Goal: Check status: Check status

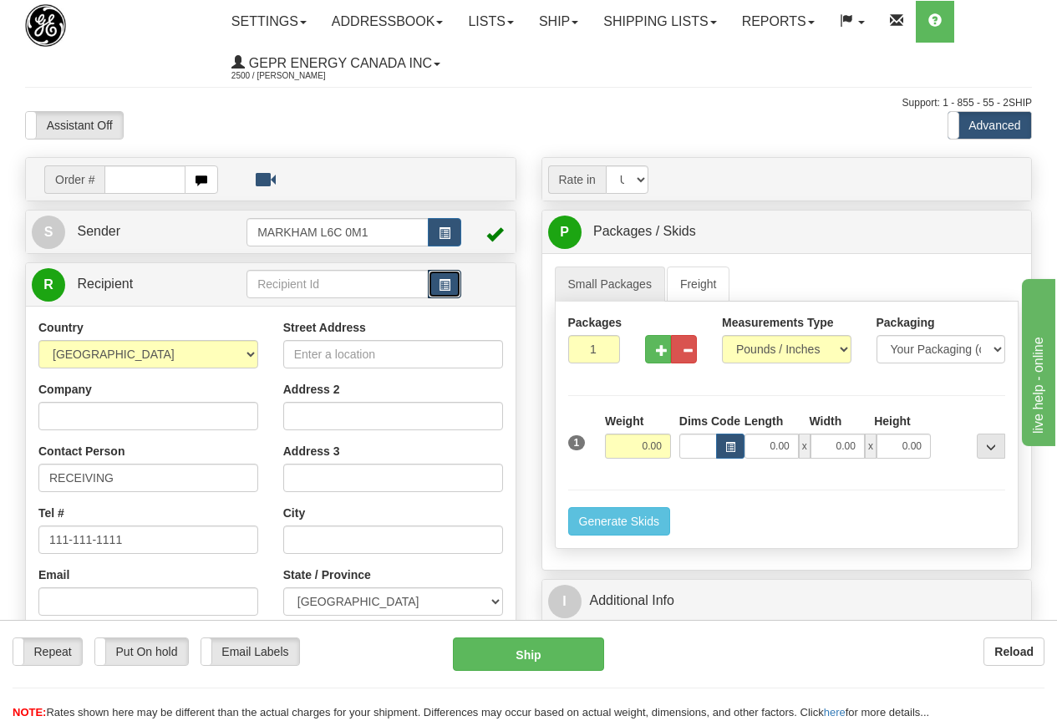
click at [449, 285] on span "button" at bounding box center [444, 285] width 12 height 11
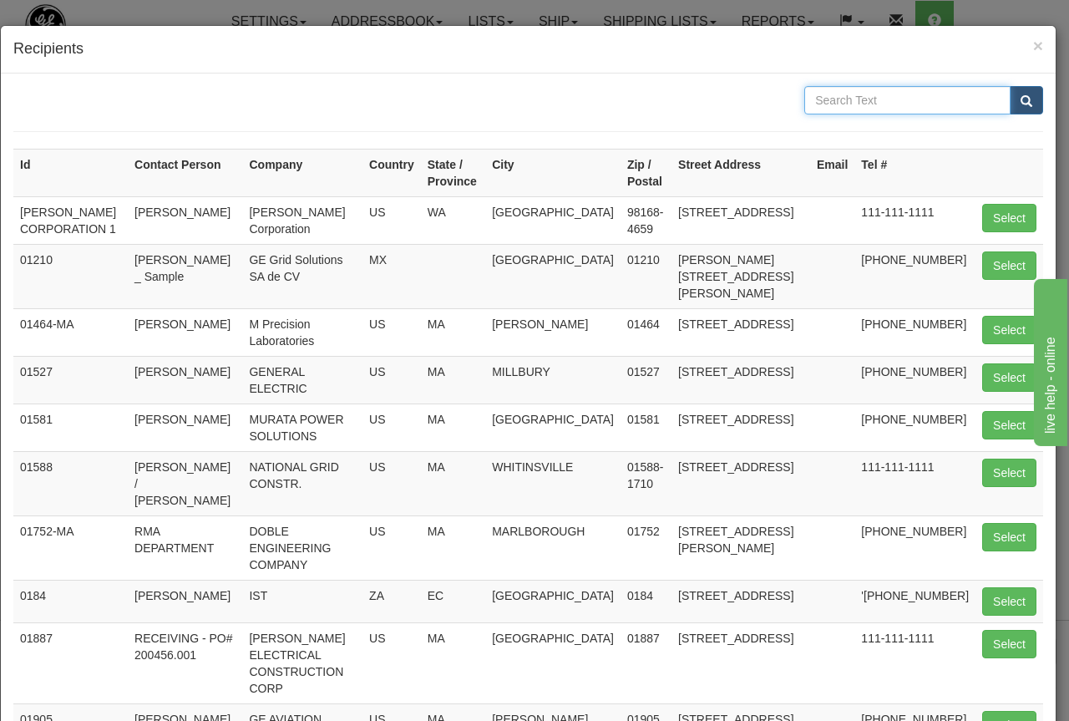
click at [816, 105] on input "text" at bounding box center [907, 100] width 206 height 28
type input "eci"
click at [1021, 98] on span "submit" at bounding box center [1027, 101] width 12 height 11
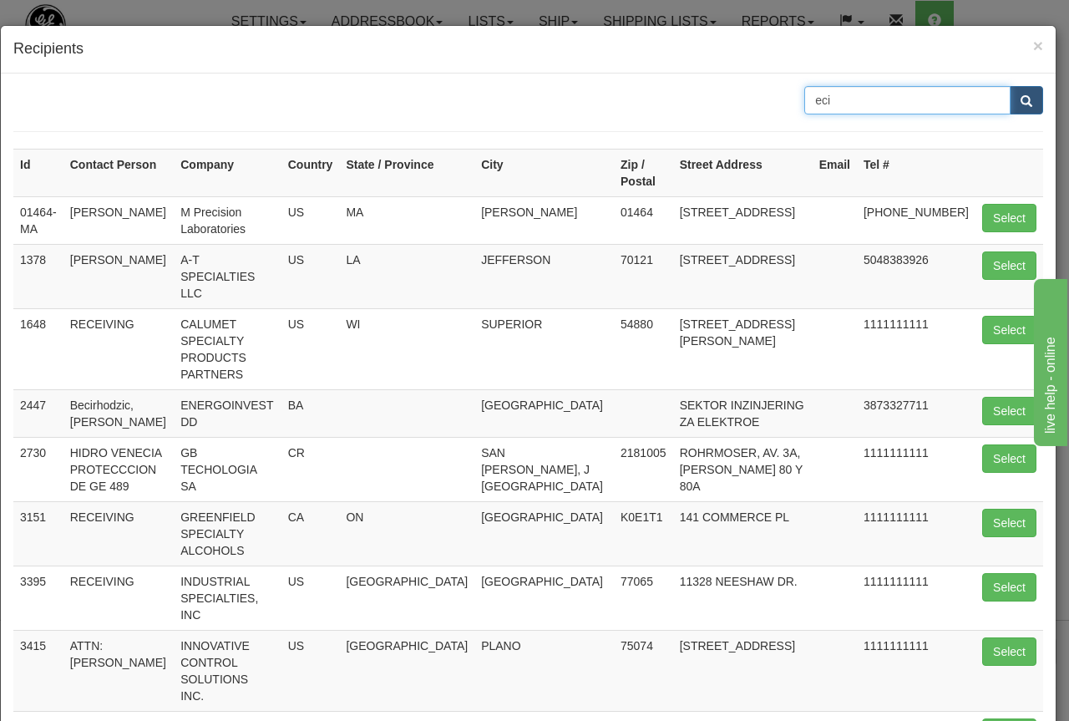
click at [842, 100] on input "eci" at bounding box center [907, 100] width 206 height 28
type input "middlefield"
click at [1021, 96] on span "submit" at bounding box center [1027, 101] width 12 height 11
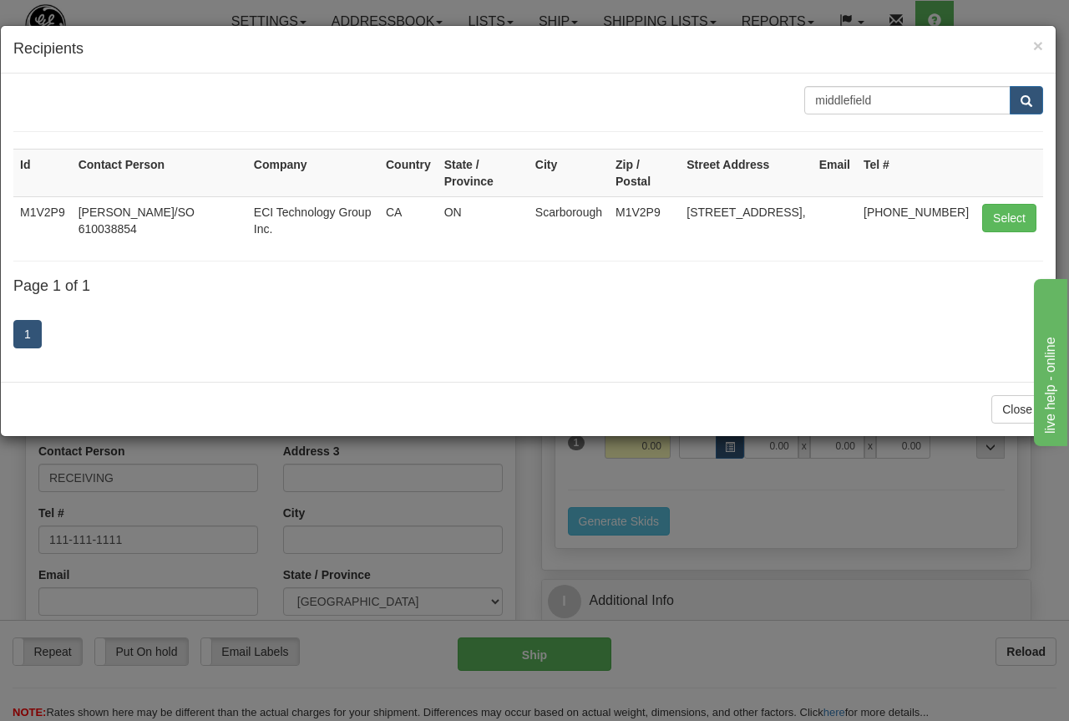
click at [454, 4] on div "× Recipients middlefield Id Contact Person Company Country State / Province Cit…" at bounding box center [534, 360] width 1069 height 721
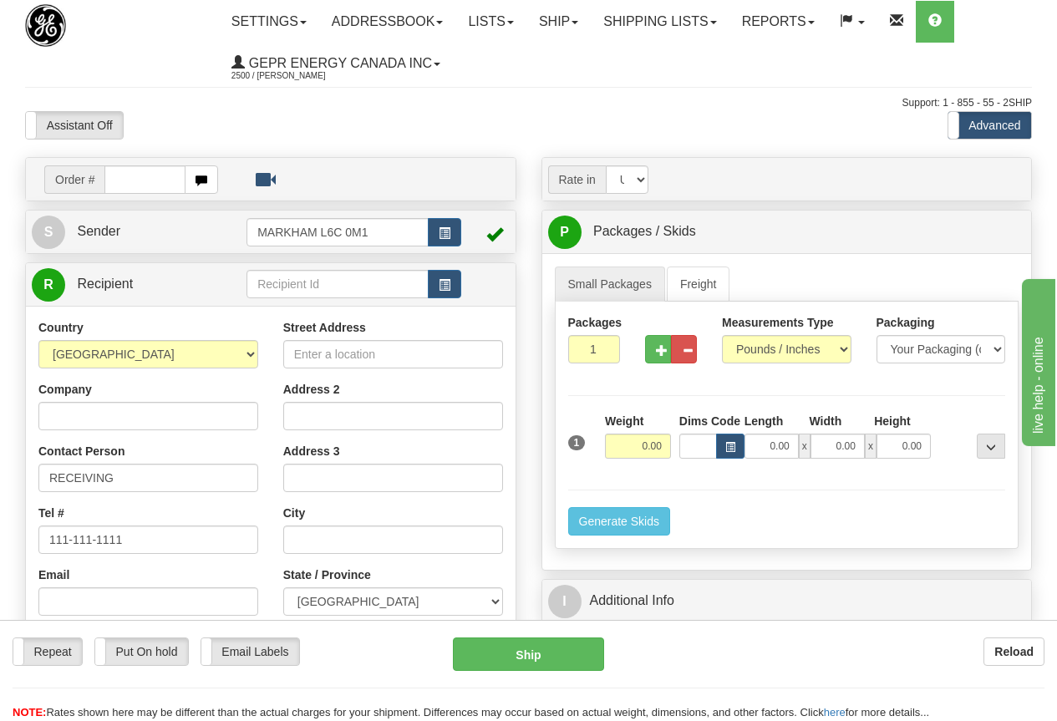
click at [545, 68] on ul "Settings Shipping Preferences Fields Preferences New Store Connections Addressb…" at bounding box center [625, 43] width 812 height 84
click at [578, 114] on div "Assistant On Assistant Off Do a return Do a return Previous Next Standard Advan…" at bounding box center [528, 125] width 1031 height 28
click at [698, 22] on link "Shipping lists" at bounding box center [659, 22] width 138 height 42
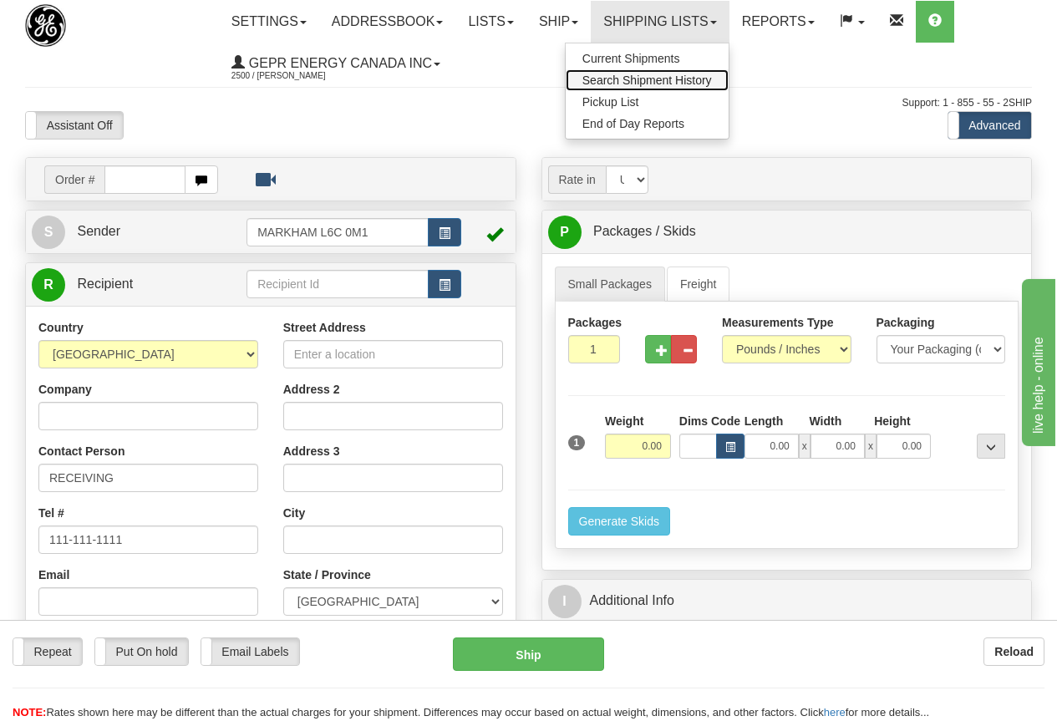
click at [666, 79] on span "Search Shipment History" at bounding box center [646, 79] width 129 height 13
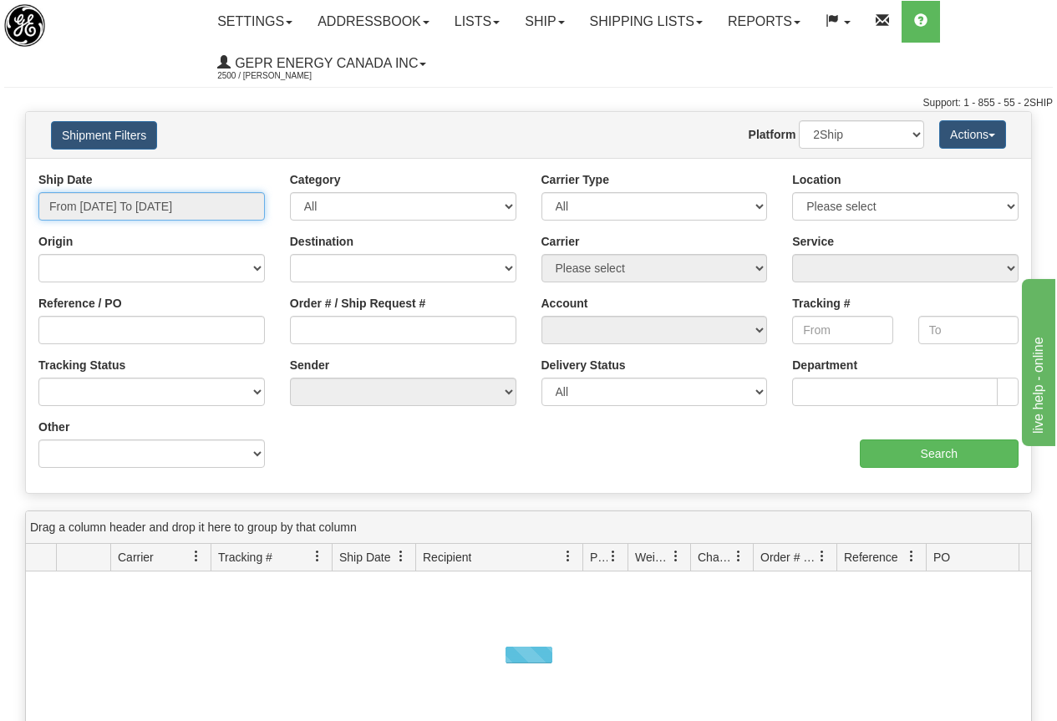
click at [202, 209] on input "From [DATE] To [DATE]" at bounding box center [151, 206] width 226 height 28
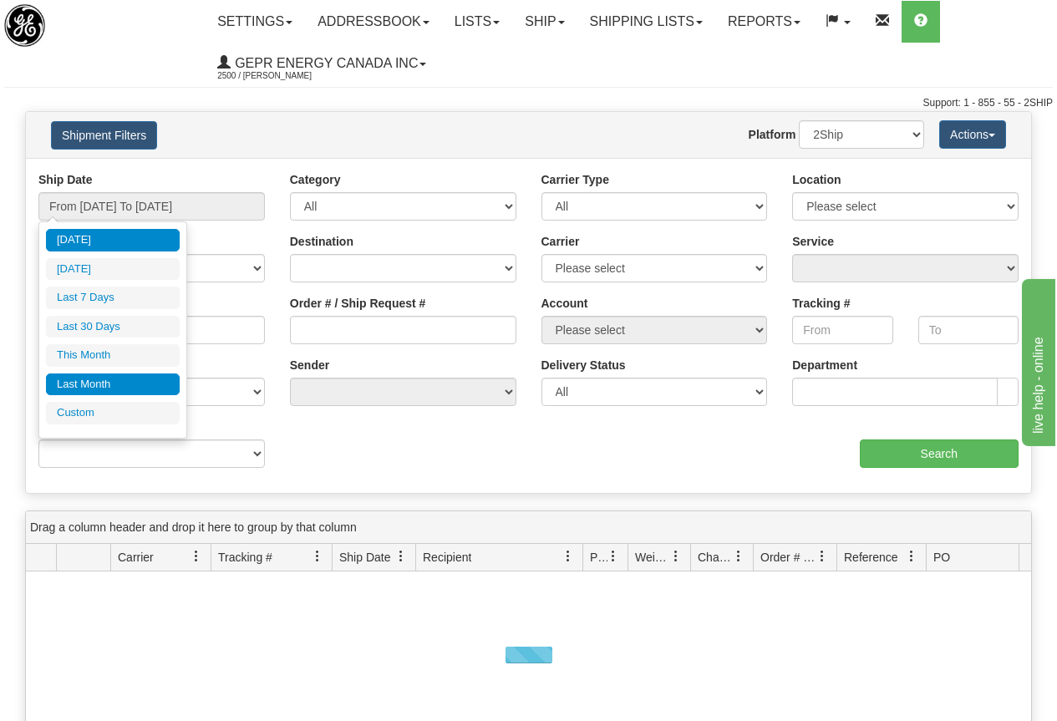
click at [93, 384] on li "Last Month" at bounding box center [113, 384] width 134 height 23
type input "From [DATE] To [DATE]"
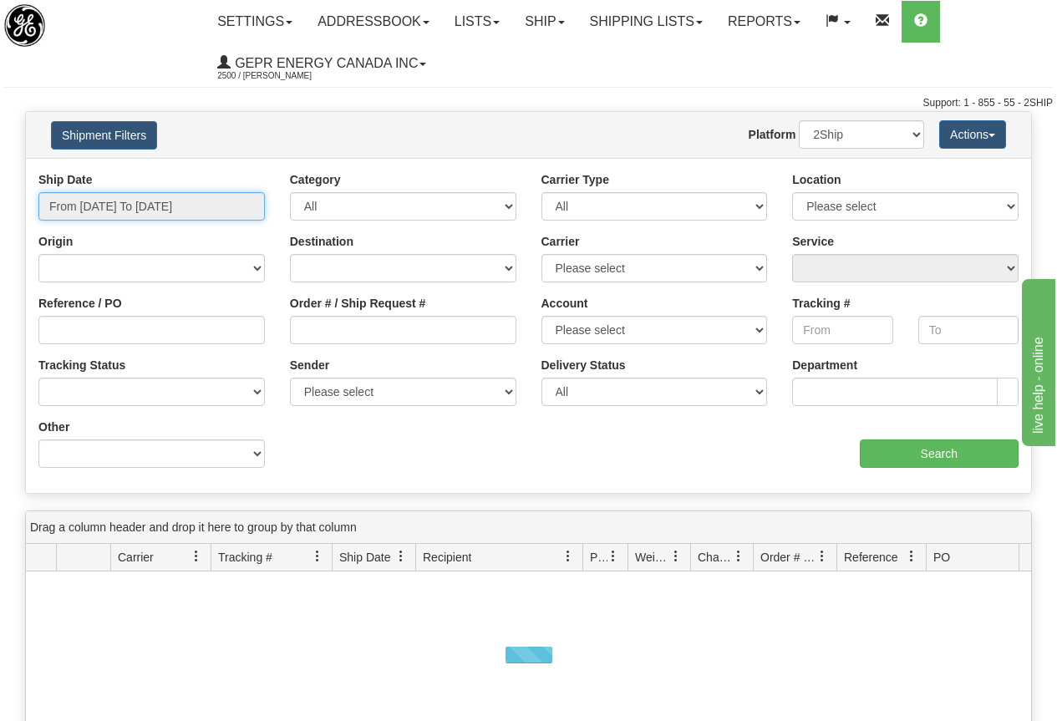
click at [129, 214] on input "From [DATE] To [DATE]" at bounding box center [151, 206] width 226 height 28
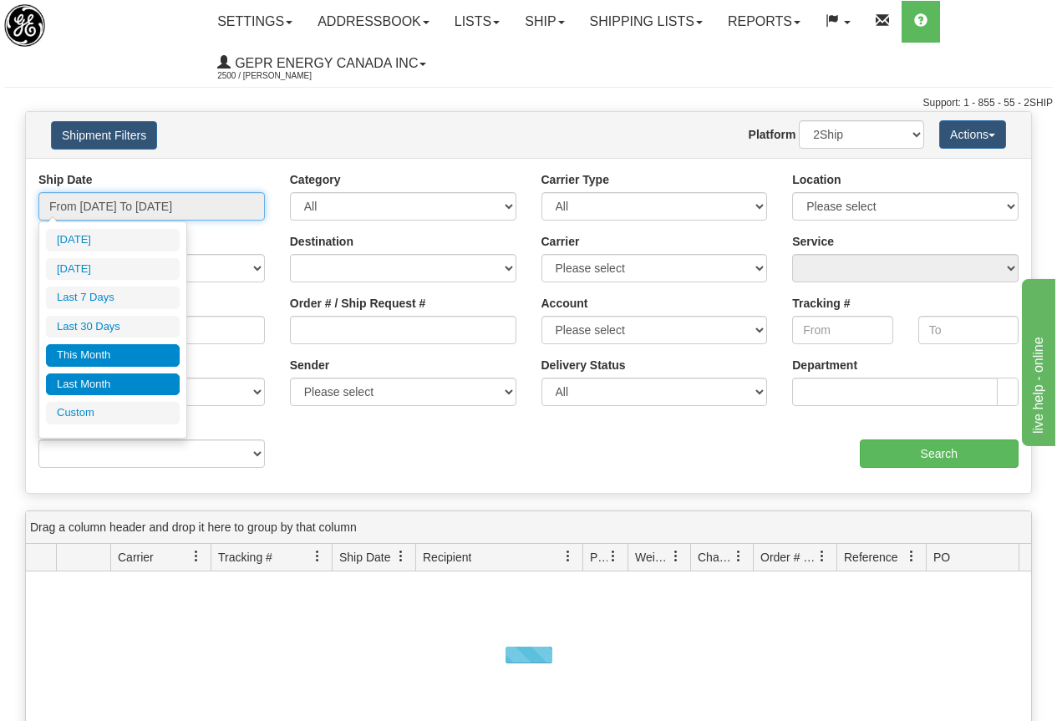
type input "[DATE]"
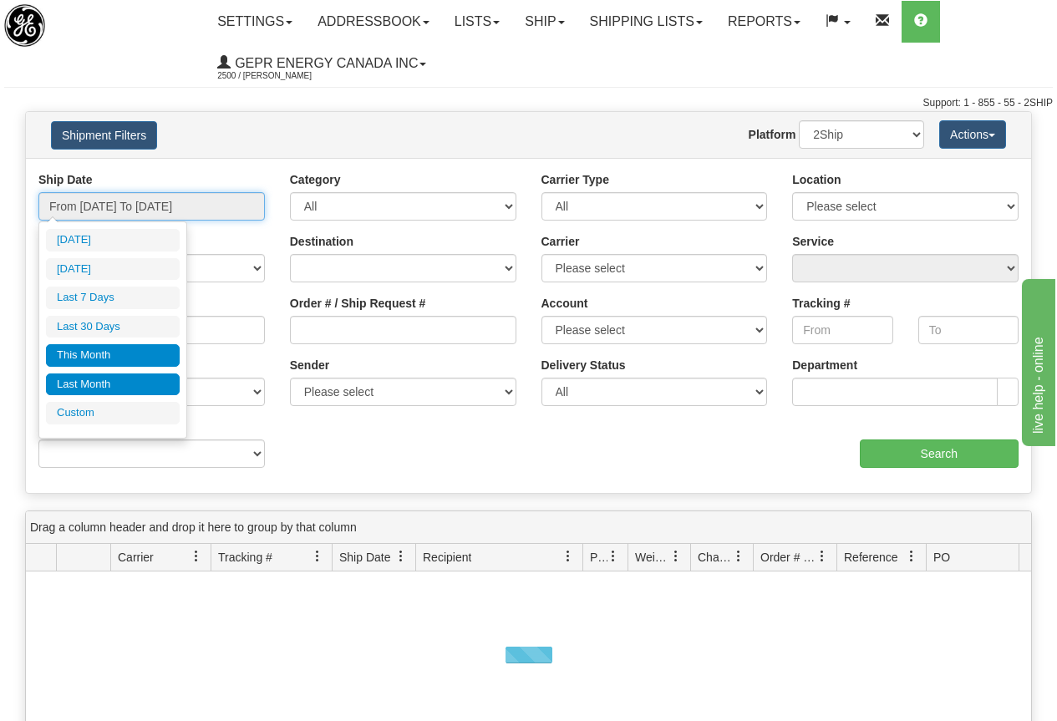
type input "[DATE]"
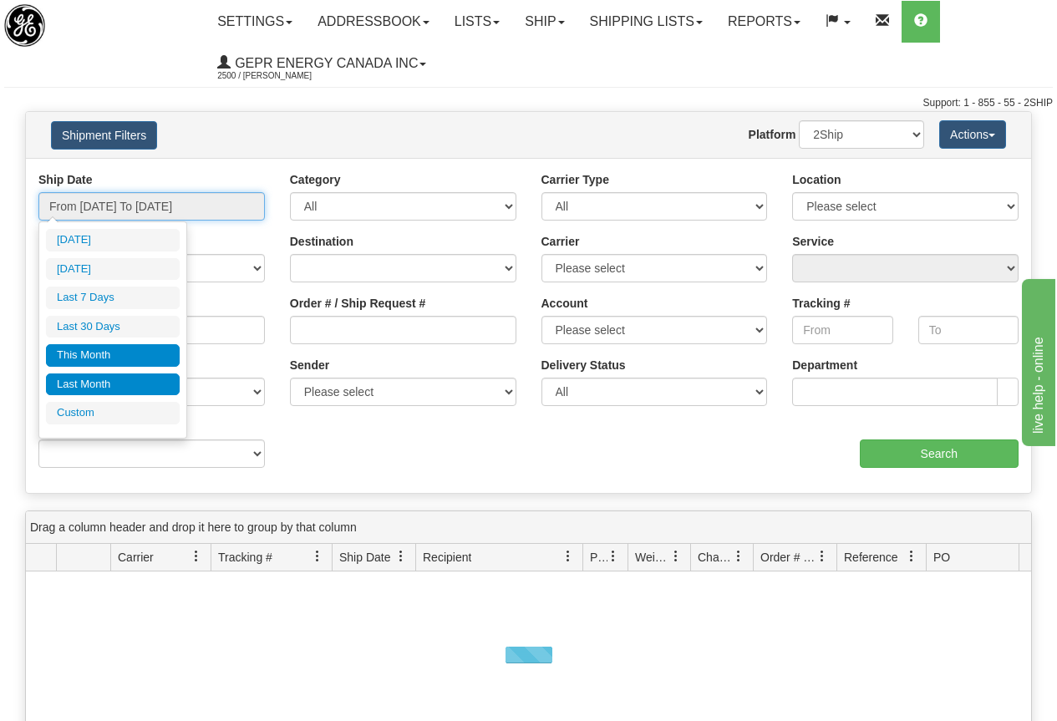
type input "[DATE]"
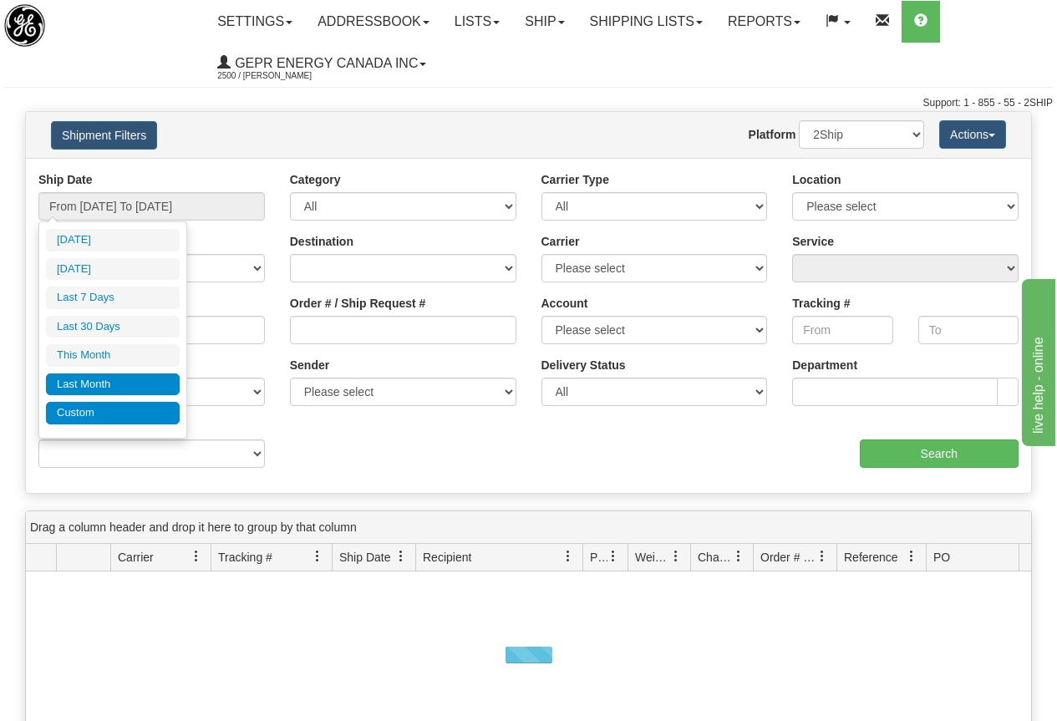
click at [105, 403] on li "Custom" at bounding box center [113, 413] width 134 height 23
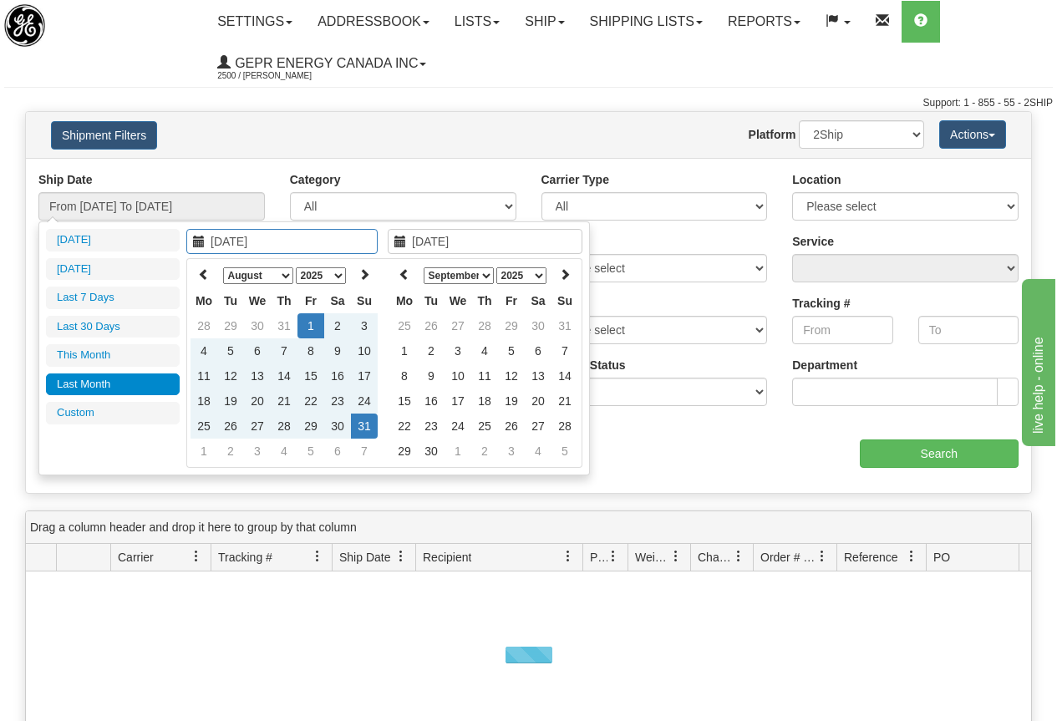
type input "[DATE]"
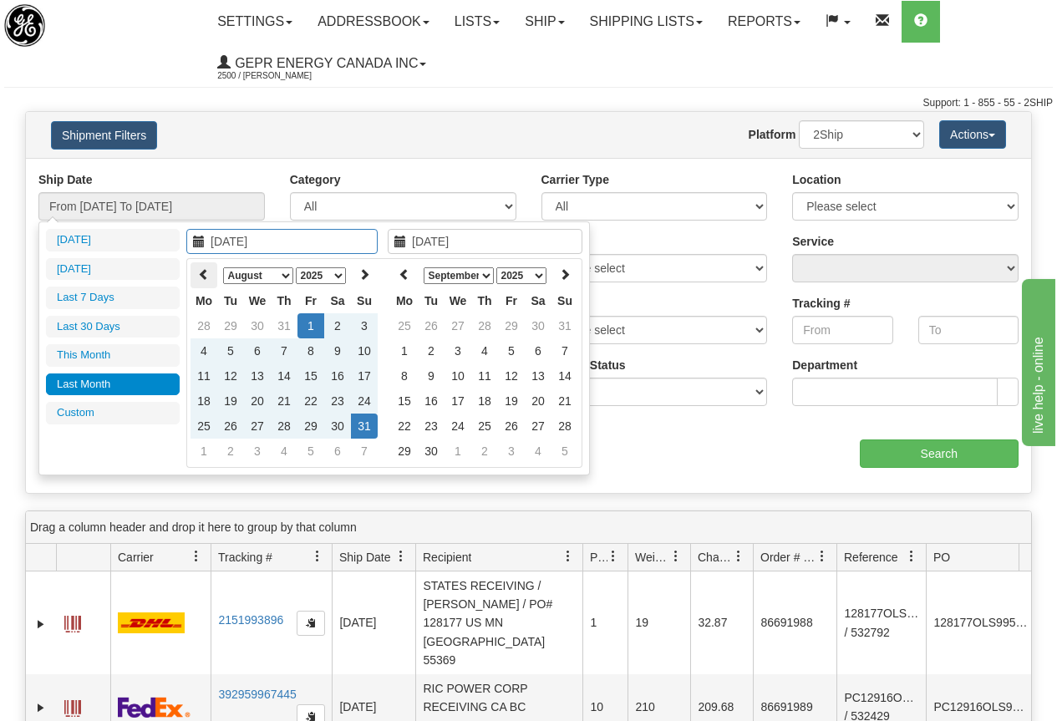
click at [205, 273] on icon at bounding box center [204, 274] width 12 height 12
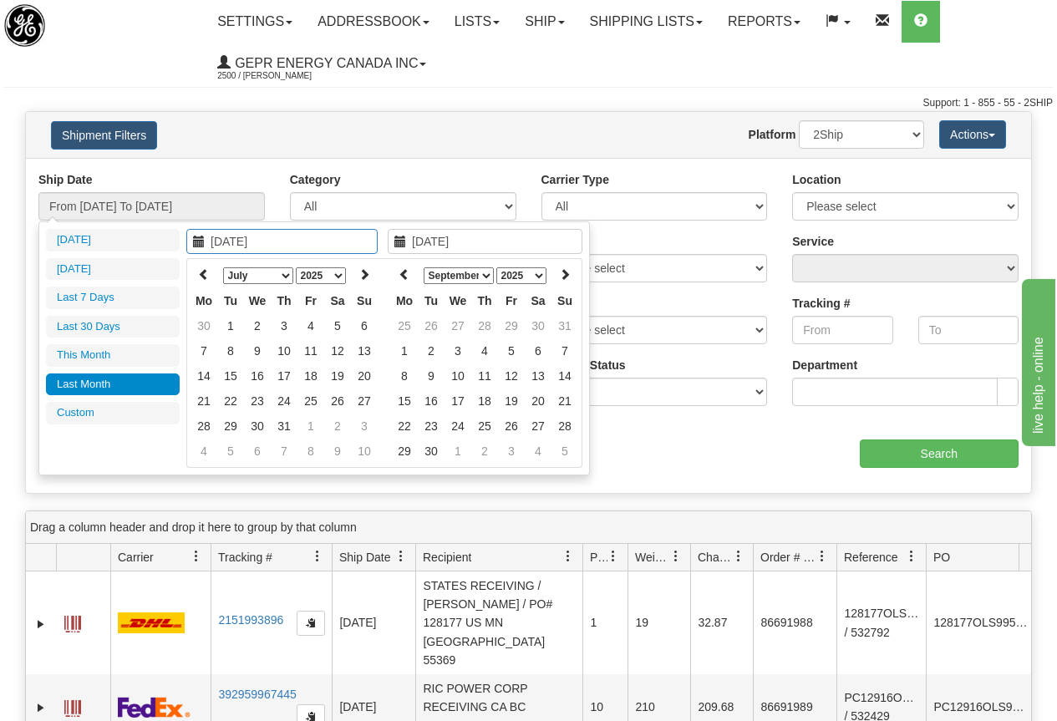
click at [205, 273] on icon at bounding box center [204, 274] width 12 height 12
click at [209, 278] on icon at bounding box center [204, 274] width 12 height 12
type input "[DATE]"
click at [232, 322] on td "1" at bounding box center [230, 325] width 27 height 25
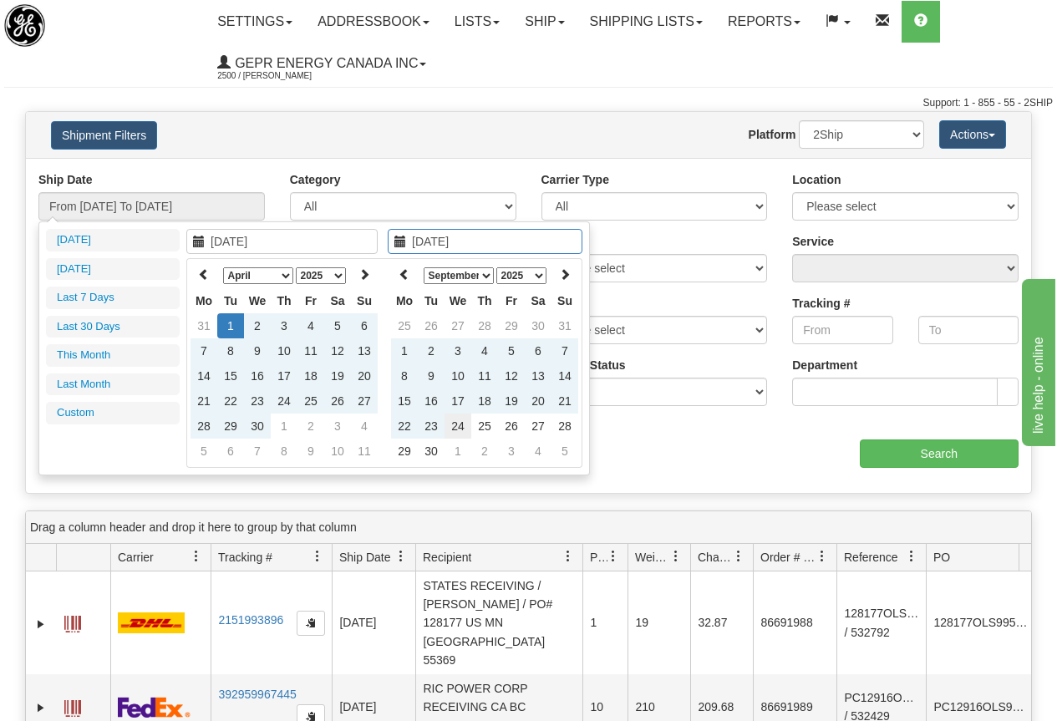
type input "[DATE]"
click at [460, 423] on td "24" at bounding box center [457, 425] width 27 height 25
type input "From [DATE] To [DATE]"
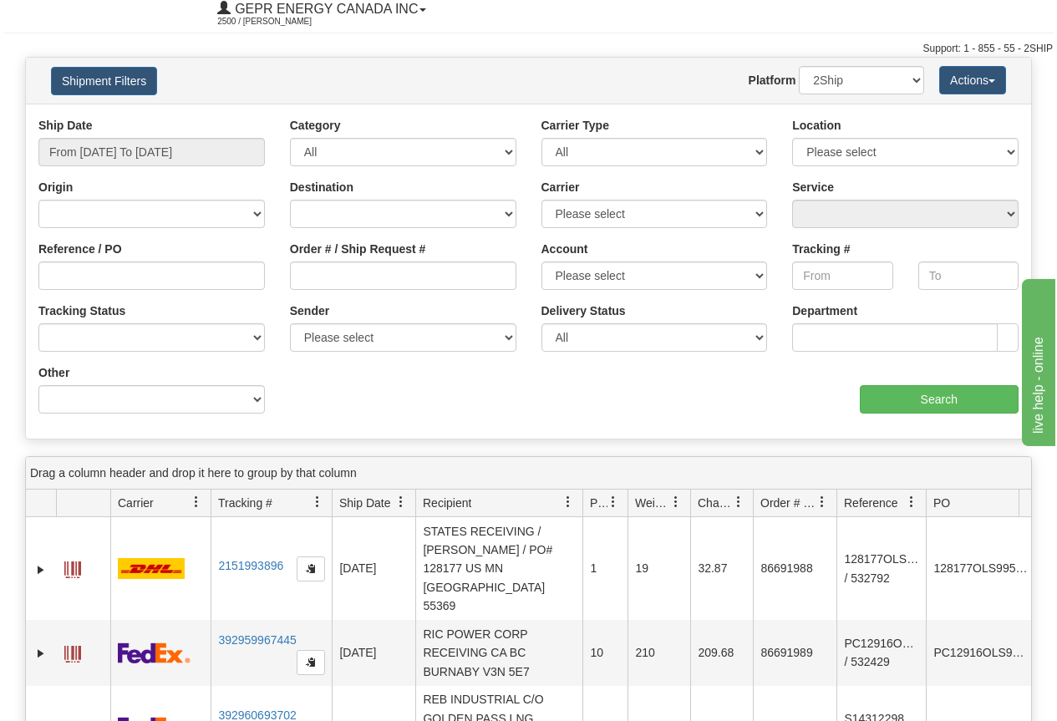
scroll to position [84, 0]
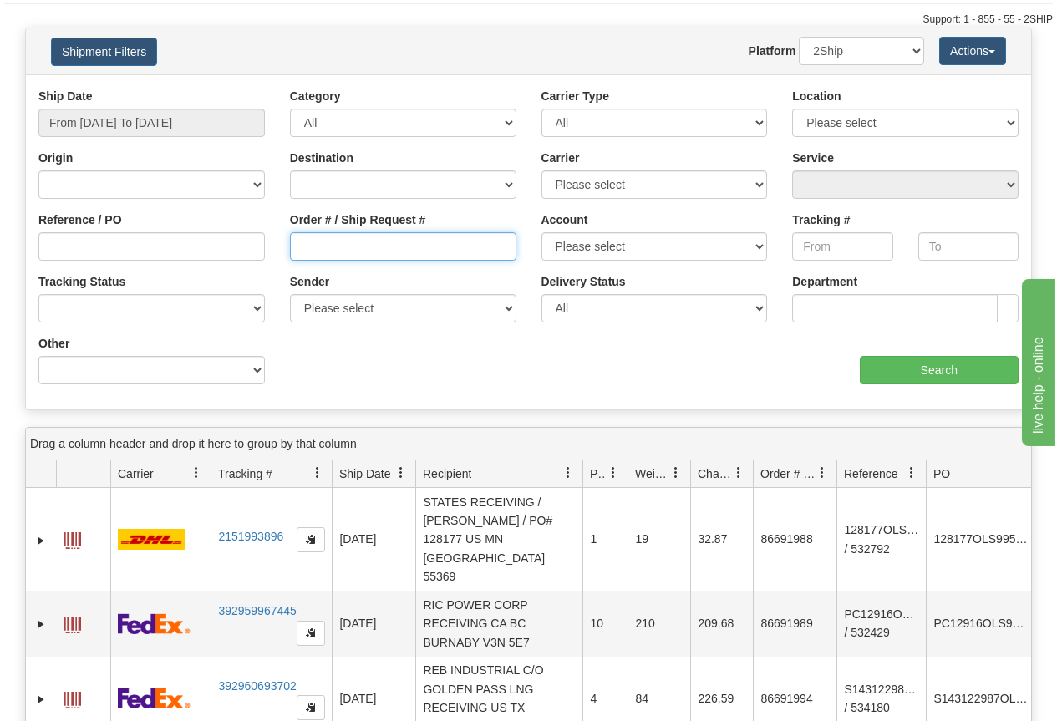
click at [361, 242] on input "Order # / Ship Request #" at bounding box center [403, 246] width 226 height 28
paste input "86651095"
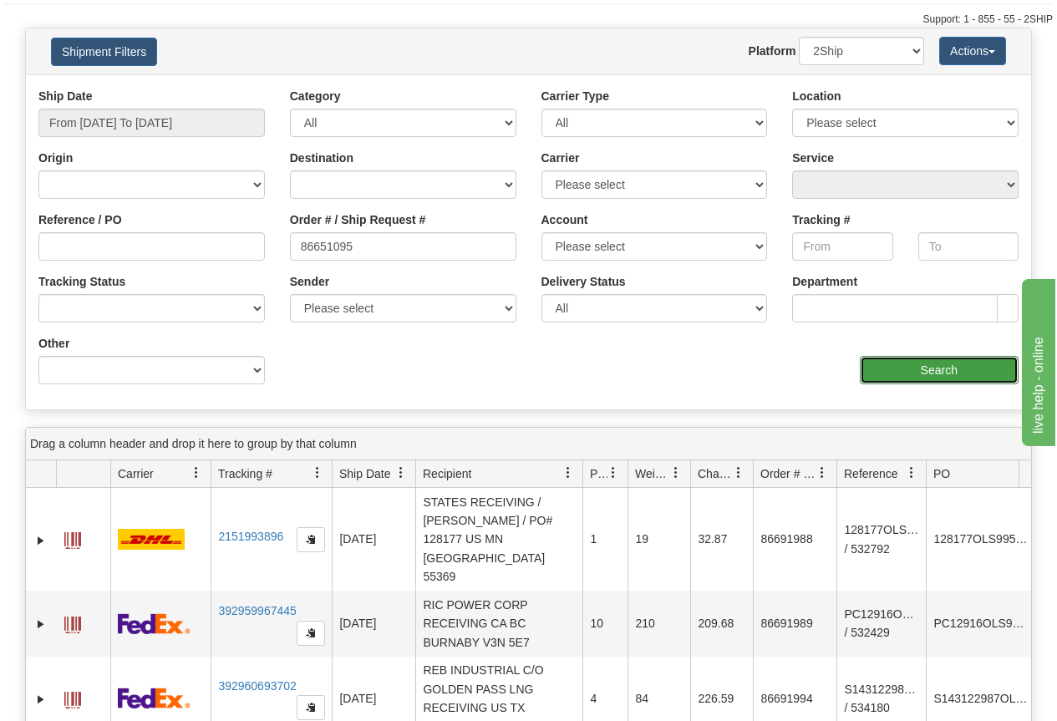
click at [915, 367] on input "Search" at bounding box center [939, 370] width 160 height 28
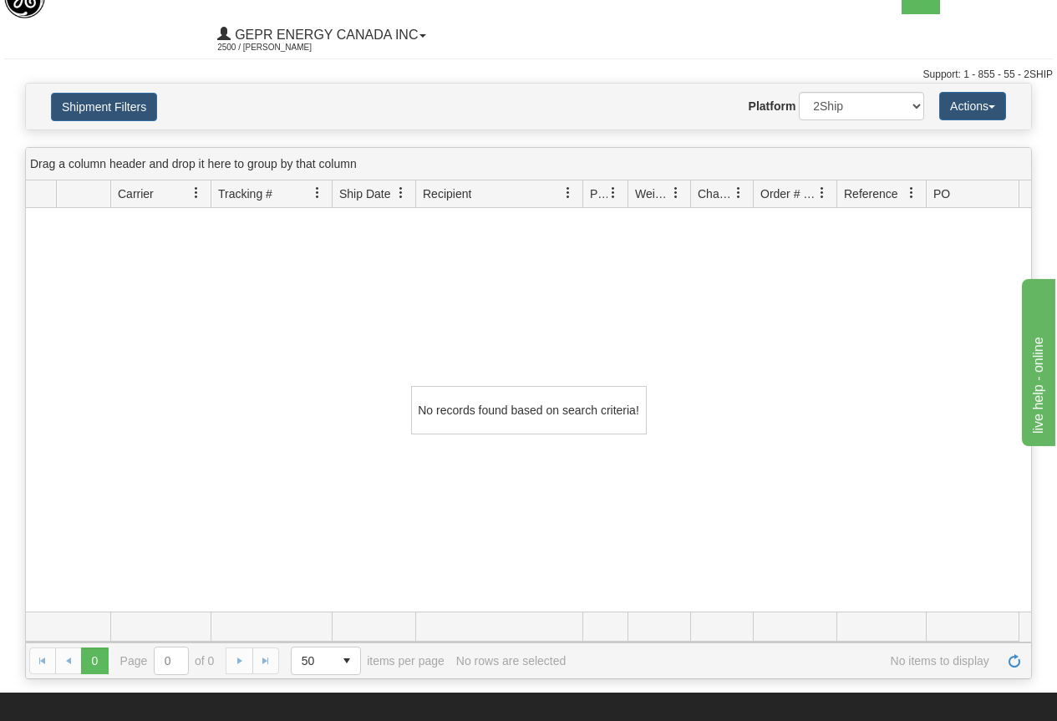
scroll to position [0, 0]
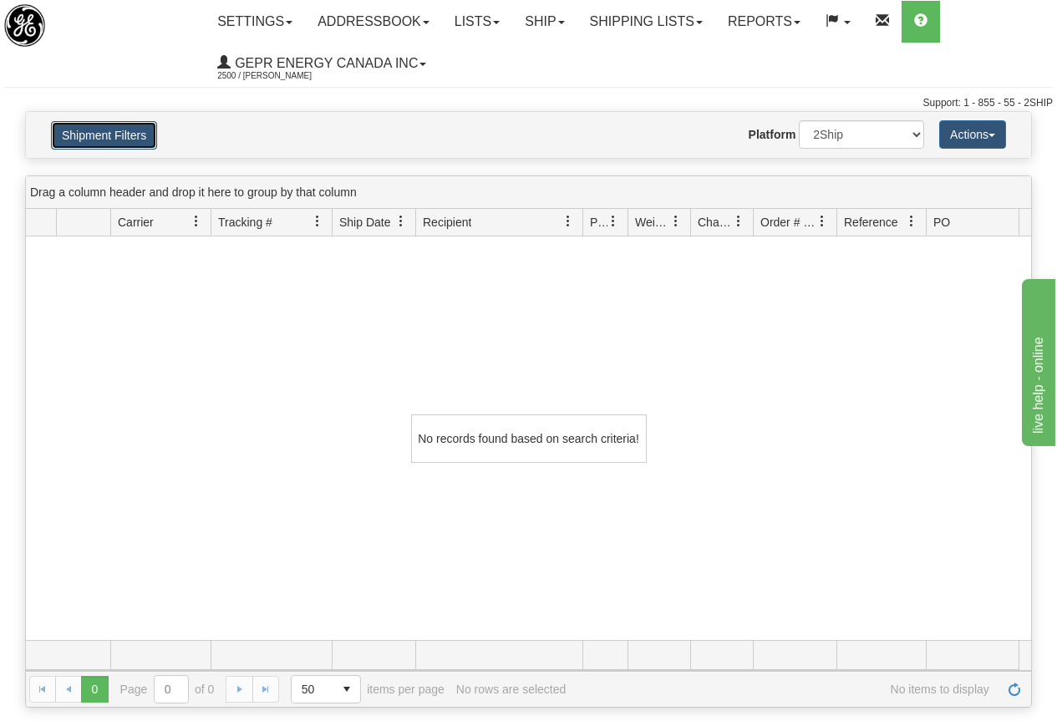
click at [114, 132] on button "Shipment Filters" at bounding box center [104, 135] width 106 height 28
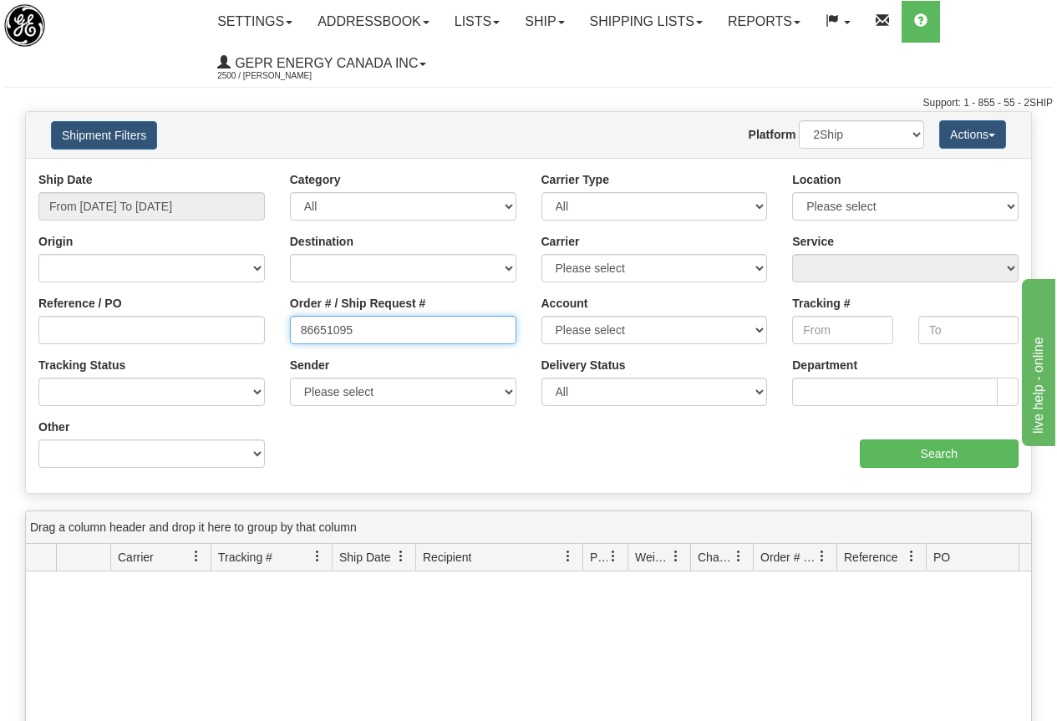
click at [382, 330] on input "86651095" at bounding box center [403, 330] width 226 height 28
type input "8"
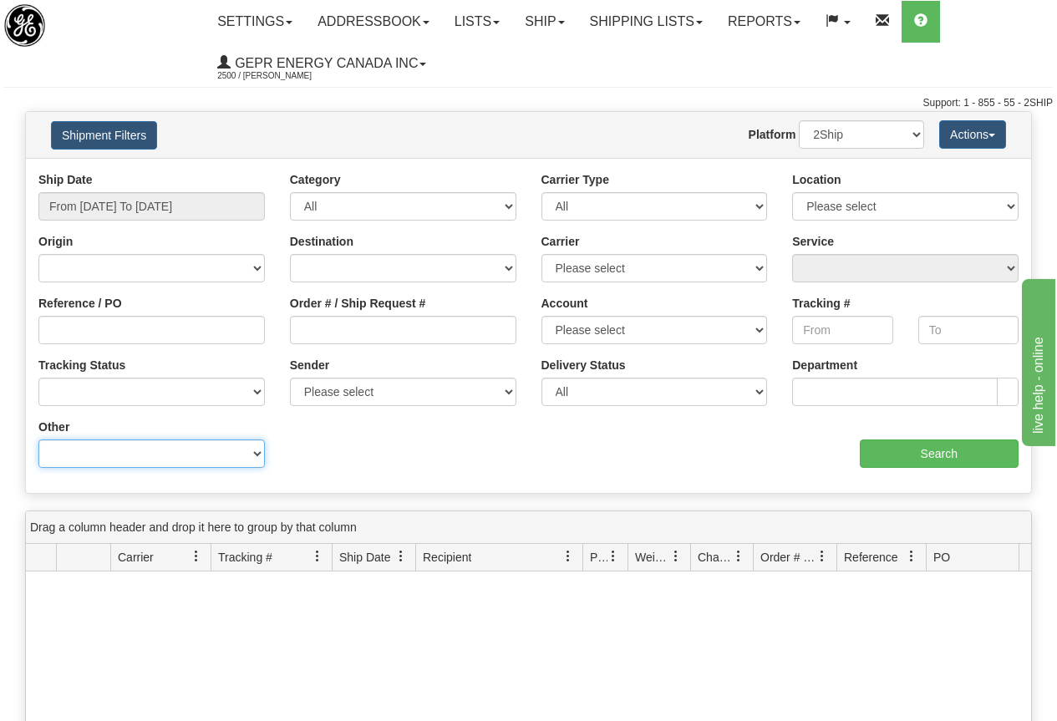
click at [116, 460] on select "Billing Account # Billing Type BOL # (LTL) Commodity Or Documents Consolidation…" at bounding box center [151, 453] width 226 height 28
select select "Recipient_ZIP"
click at [38, 439] on select "Billing Account # Billing Type BOL # (LTL) Commodity Or Documents Consolidation…" at bounding box center [151, 453] width 226 height 28
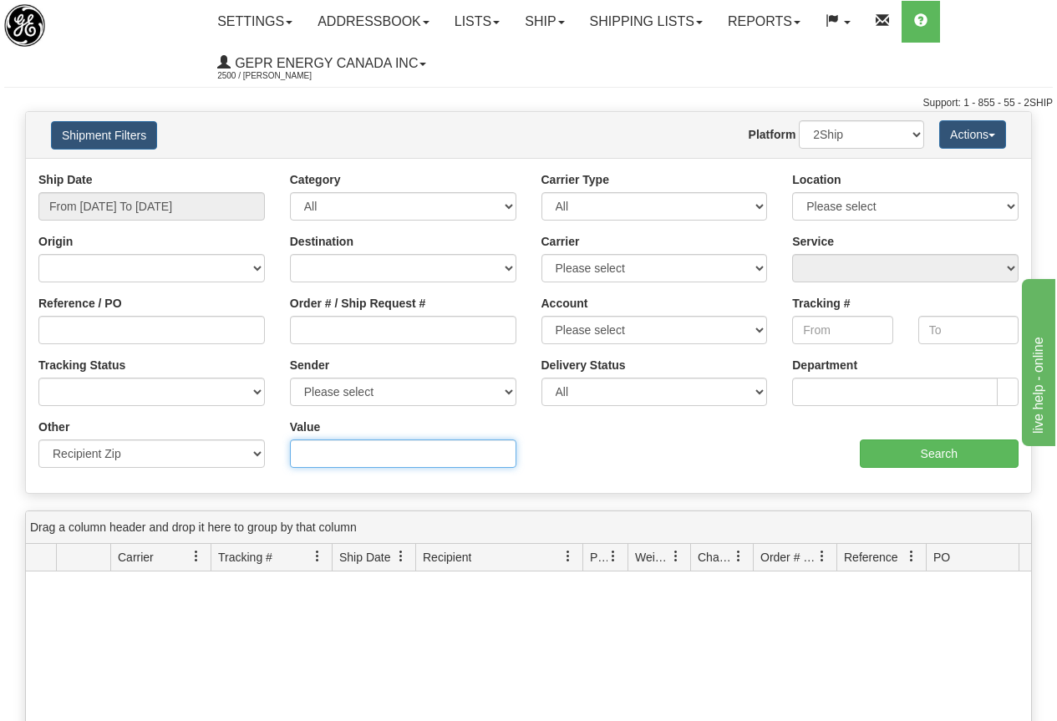
click at [338, 457] on input "Value" at bounding box center [403, 453] width 226 height 28
type input "27804"
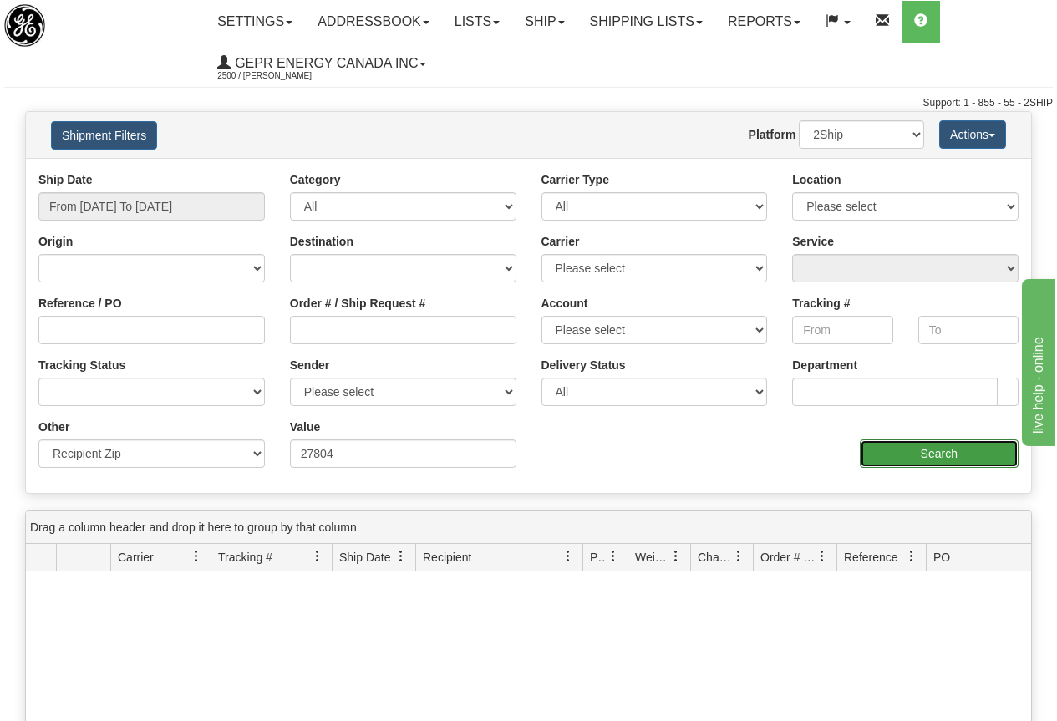
click at [939, 447] on input "Search" at bounding box center [939, 453] width 160 height 28
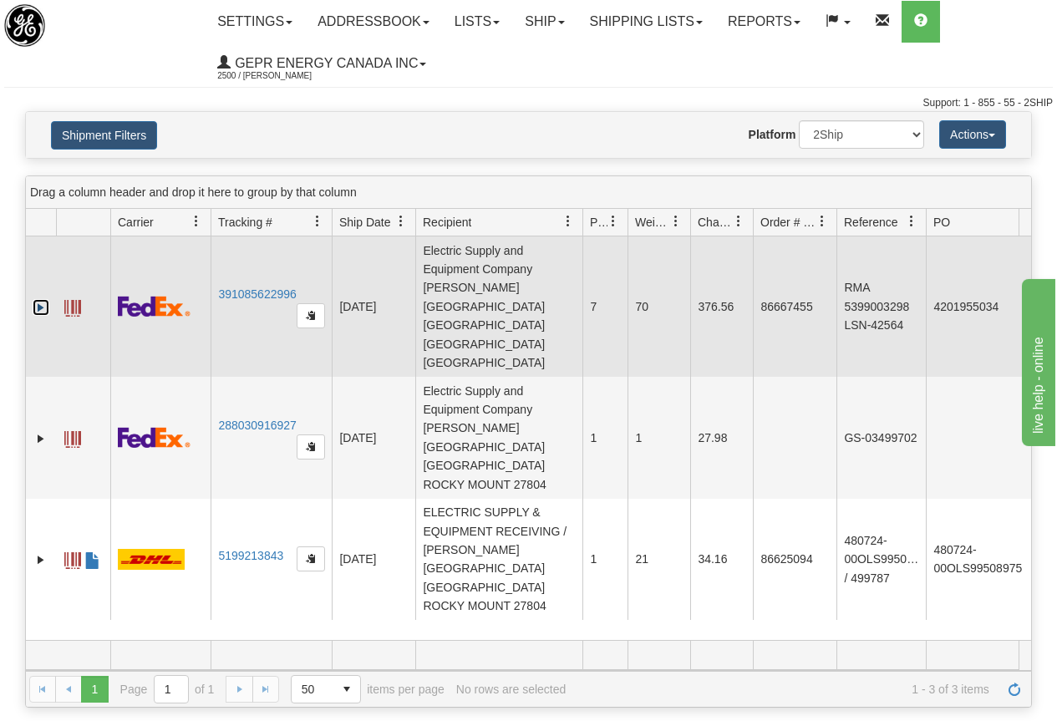
click at [39, 299] on link "Expand" at bounding box center [41, 307] width 17 height 17
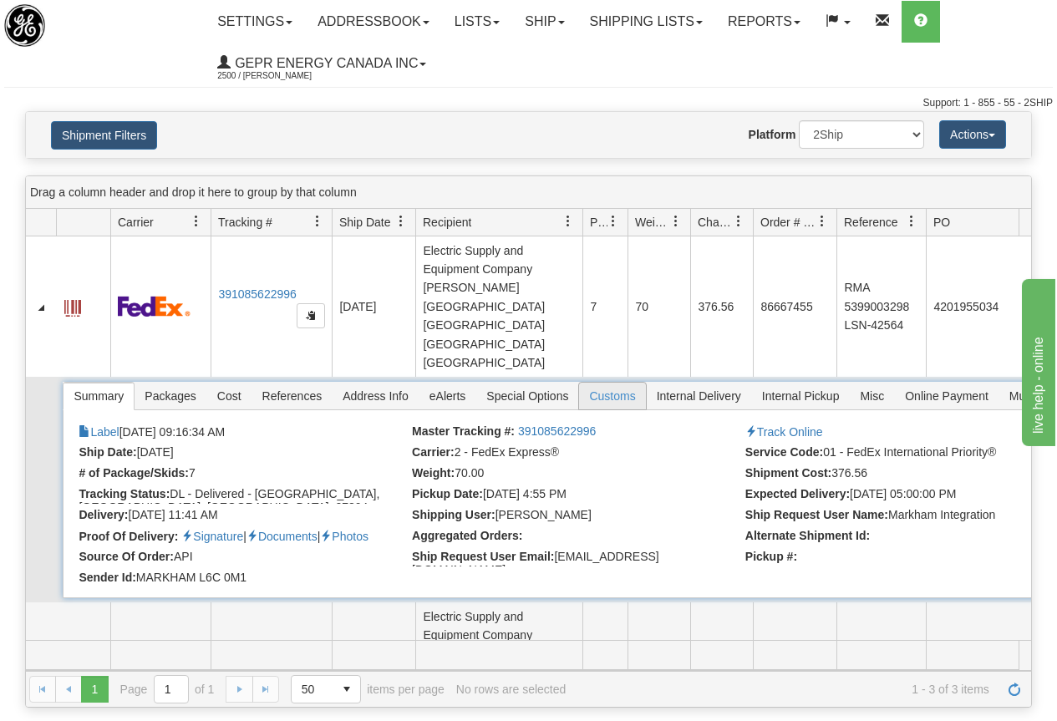
click at [617, 383] on span "Customs" at bounding box center [612, 396] width 66 height 27
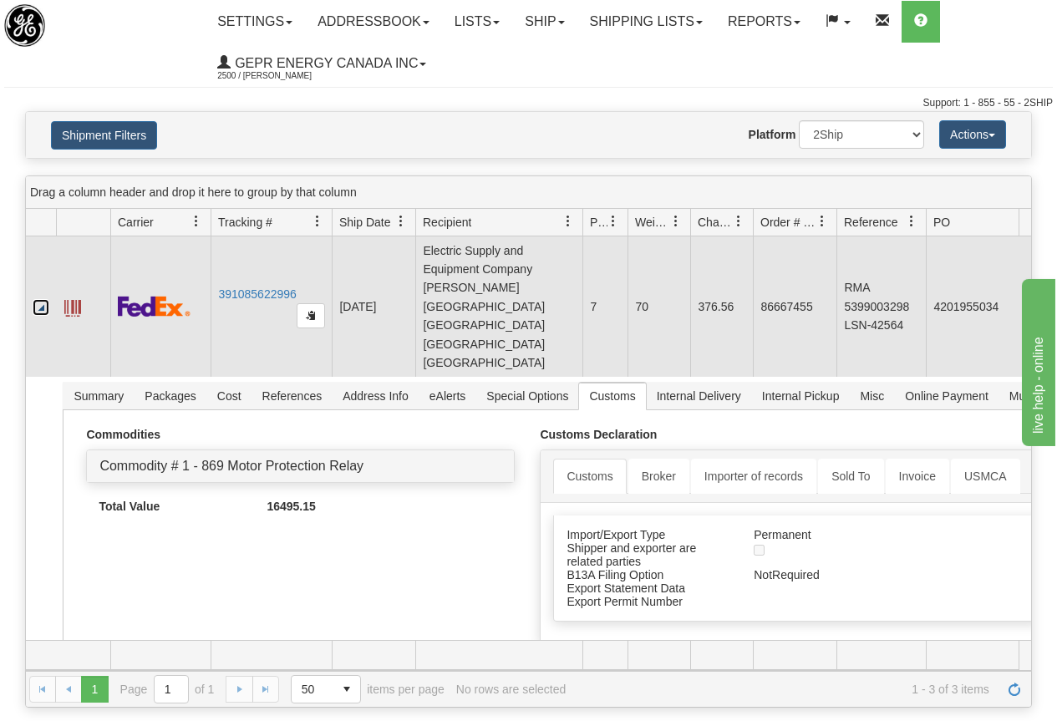
click at [38, 299] on link "Collapse" at bounding box center [41, 307] width 17 height 17
